Goal: Task Accomplishment & Management: Use online tool/utility

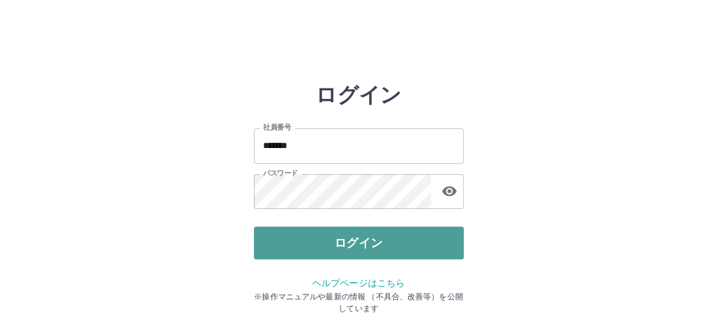
click at [350, 239] on button "ログイン" at bounding box center [359, 243] width 210 height 33
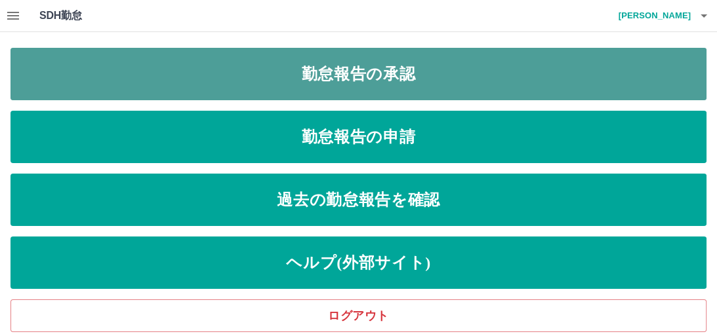
click at [315, 73] on link "勤怠報告の承認" at bounding box center [358, 74] width 696 height 52
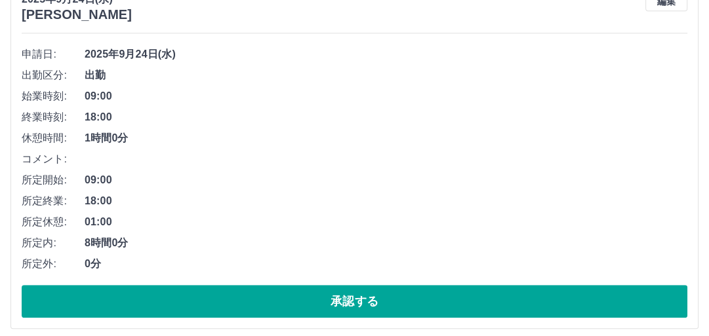
scroll to position [630, 0]
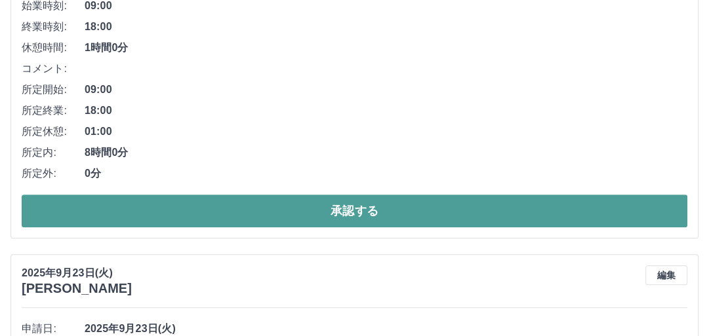
click at [338, 210] on button "承認する" at bounding box center [355, 211] width 666 height 33
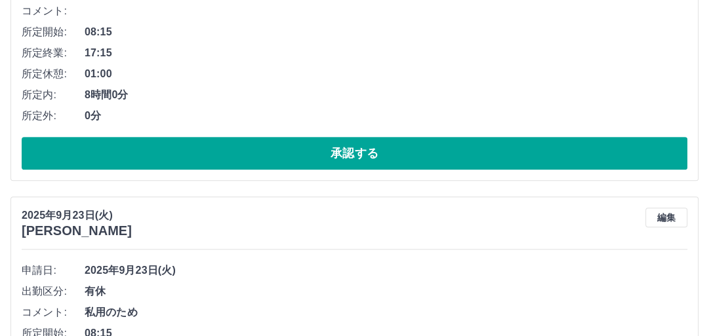
scroll to position [0, 0]
